Goal: Communication & Community: Answer question/provide support

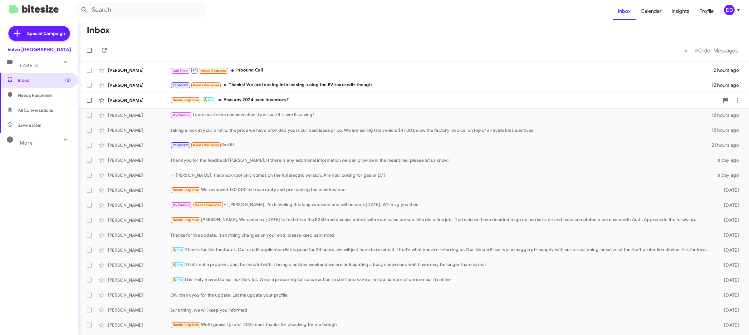
click at [306, 95] on div "[PERSON_NAME] Needs Response 🔥 Hot Also any 2024 used inventory? 16 hours ago" at bounding box center [413, 100] width 661 height 12
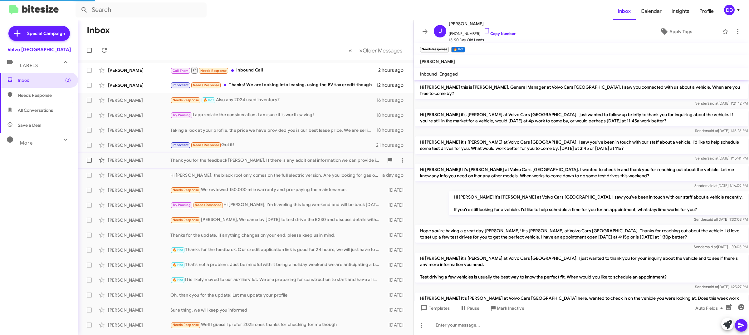
scroll to position [202, 0]
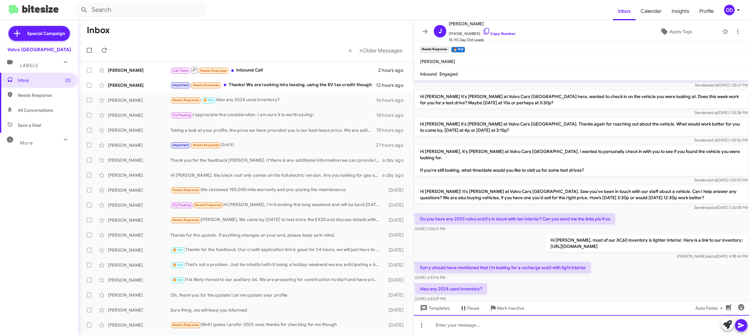
click at [527, 322] on div at bounding box center [581, 325] width 335 height 20
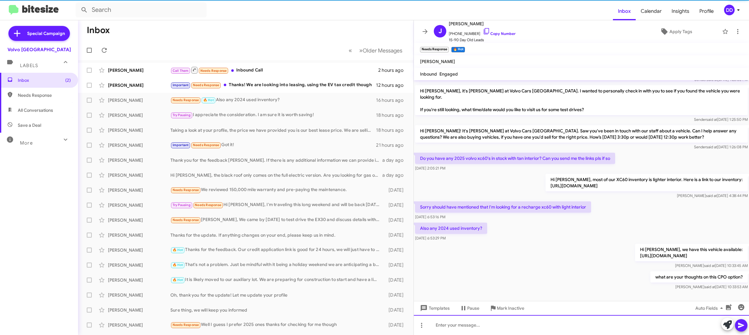
scroll to position [266, 0]
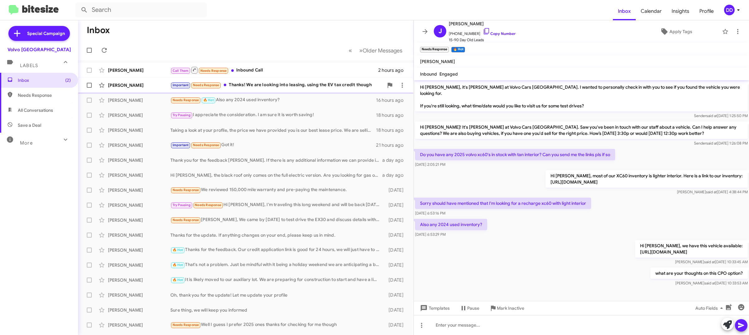
click at [314, 85] on div "Important Needs Response Thanks! We are looking into leasing, using the EV tax …" at bounding box center [276, 84] width 213 height 7
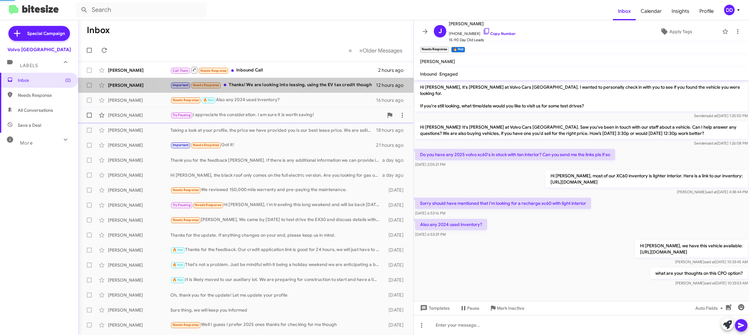
scroll to position [253, 0]
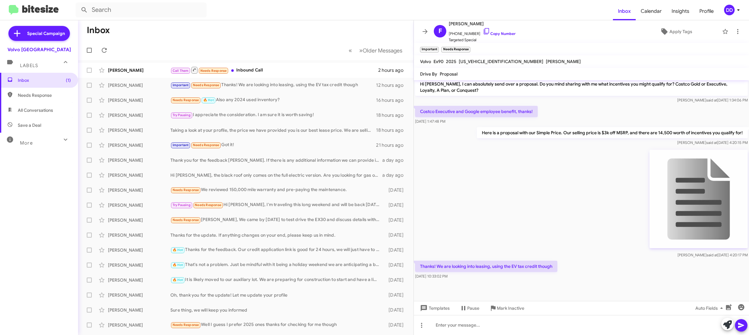
click at [693, 197] on img at bounding box center [698, 199] width 98 height 98
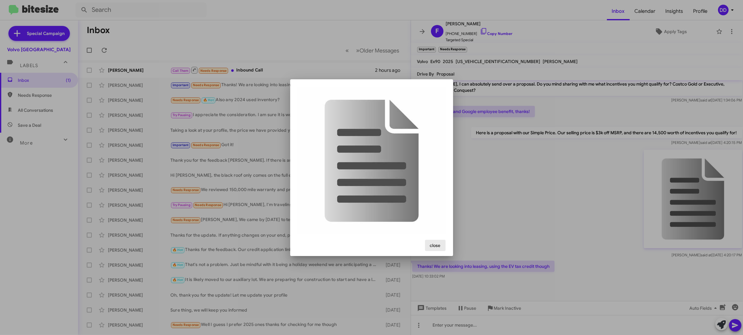
click at [440, 241] on button "close" at bounding box center [435, 245] width 21 height 11
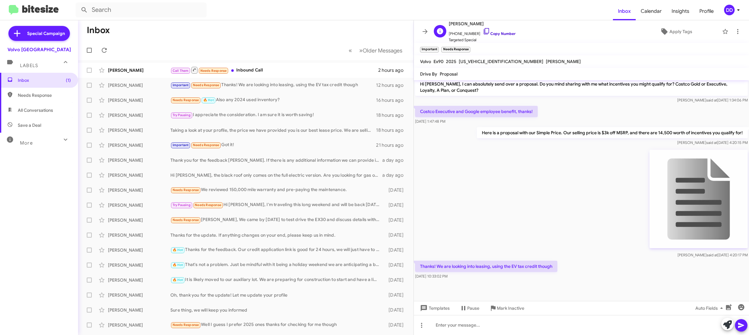
click at [497, 35] on link "Copy Number" at bounding box center [499, 33] width 33 height 5
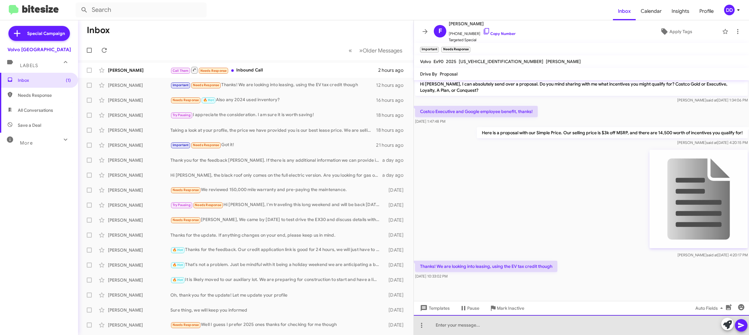
click at [529, 331] on div at bounding box center [581, 325] width 335 height 20
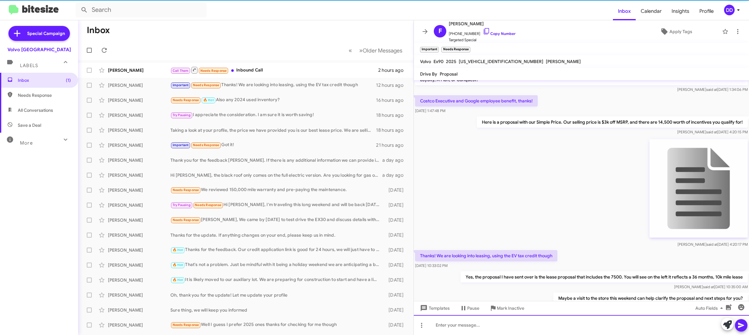
scroll to position [299, 0]
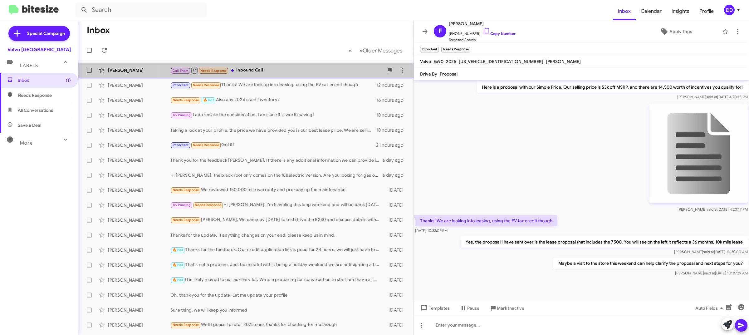
click at [291, 71] on div "Call Them Needs Response Inbound Call" at bounding box center [276, 70] width 213 height 8
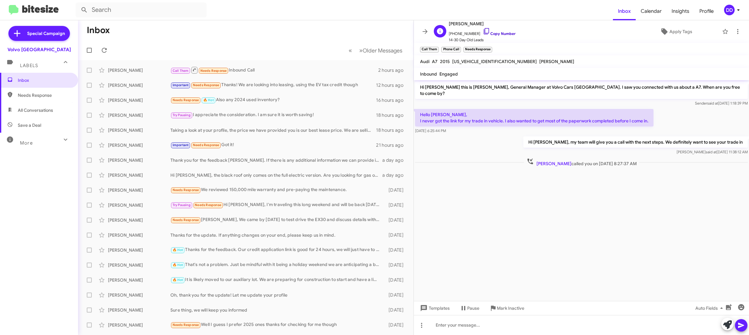
click at [502, 34] on link "Copy Number" at bounding box center [499, 33] width 33 height 5
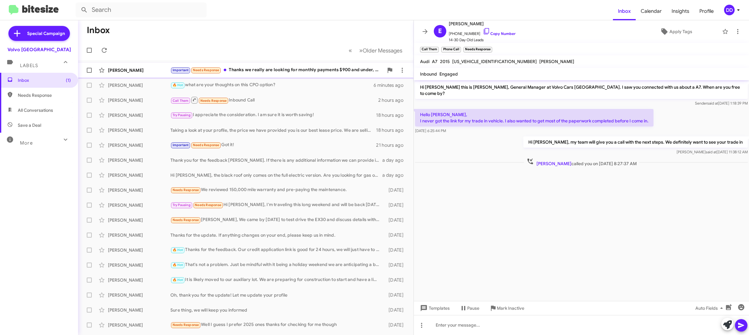
click at [300, 71] on div "Important Needs Response Thanks we really are looking for monthly payments $900…" at bounding box center [276, 69] width 213 height 7
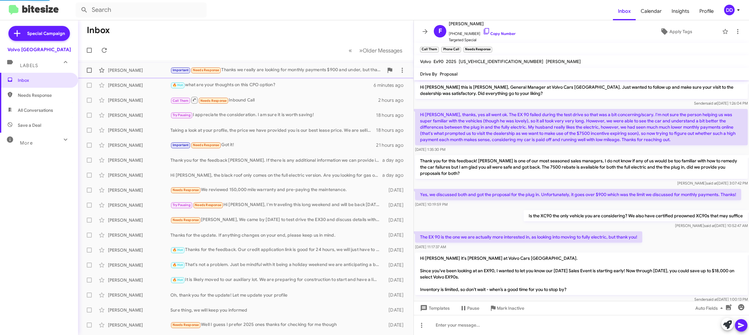
scroll to position [322, 0]
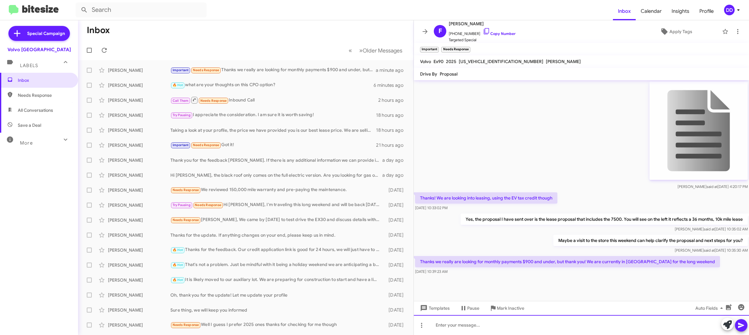
click at [552, 328] on div at bounding box center [581, 325] width 335 height 20
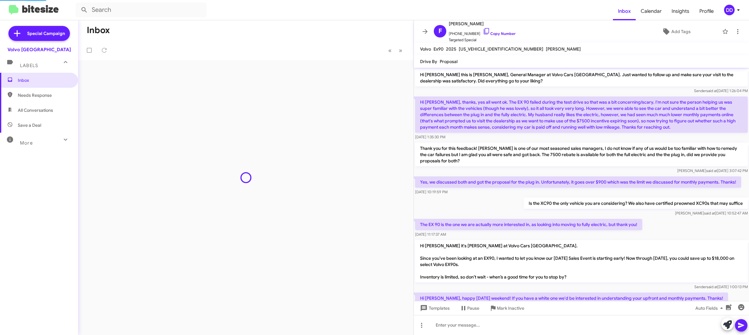
scroll to position [355, 0]
